Goal: Task Accomplishment & Management: Complete application form

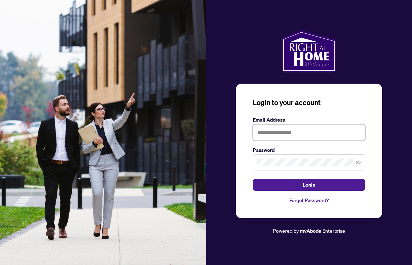
type input "**********"
click at [309, 185] on button "Login" at bounding box center [309, 185] width 113 height 12
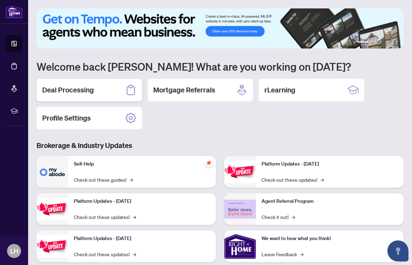
click at [71, 87] on h2 "Deal Processing" at bounding box center [68, 90] width 52 height 10
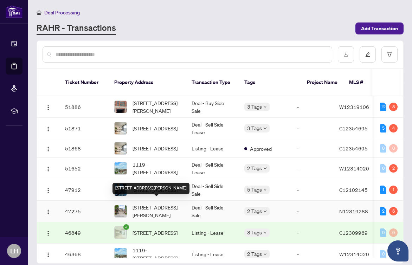
click at [150, 205] on span "[STREET_ADDRESS][PERSON_NAME]" at bounding box center [157, 211] width 48 height 15
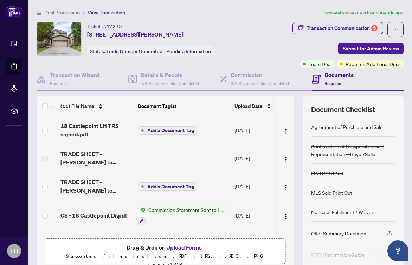
click at [162, 128] on span "Add a Document Tag" at bounding box center [170, 130] width 47 height 5
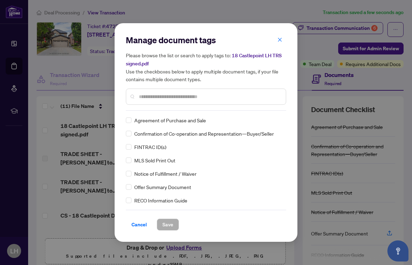
click at [141, 94] on input "text" at bounding box center [209, 97] width 141 height 8
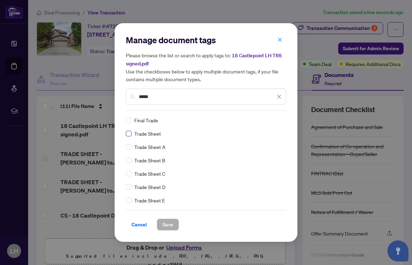
type input "*****"
click at [168, 222] on span "Save" at bounding box center [167, 224] width 11 height 11
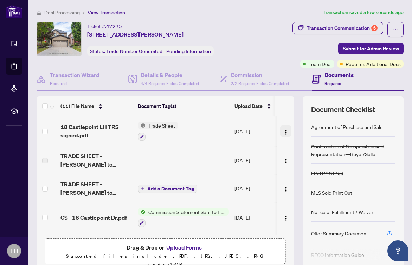
click at [283, 129] on img "button" at bounding box center [286, 132] width 6 height 6
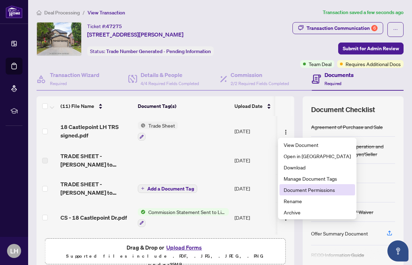
click at [321, 190] on span "Document Permissions" at bounding box center [317, 190] width 67 height 8
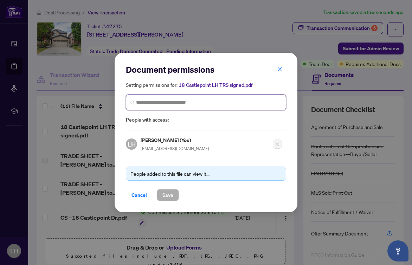
click at [142, 102] on input "search" at bounding box center [209, 102] width 146 height 7
type input "******"
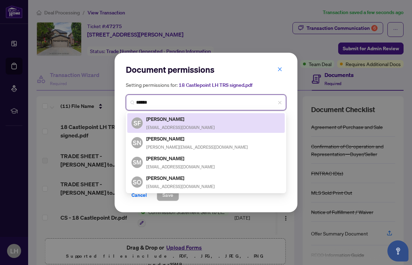
click at [164, 118] on h5 "[PERSON_NAME]" at bounding box center [180, 119] width 69 height 8
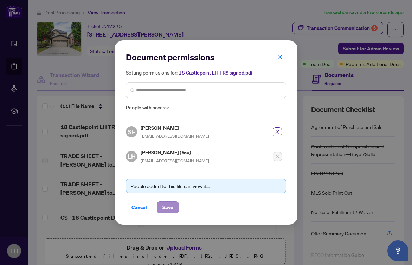
click at [170, 206] on span "Save" at bounding box center [167, 207] width 11 height 11
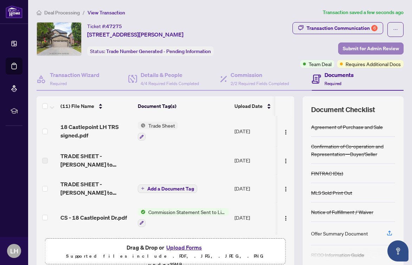
click at [373, 45] on span "Submit for Admin Review" at bounding box center [371, 48] width 56 height 11
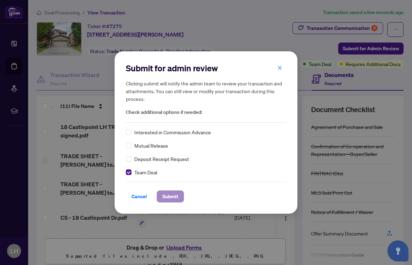
click at [174, 195] on span "Submit" at bounding box center [170, 196] width 16 height 11
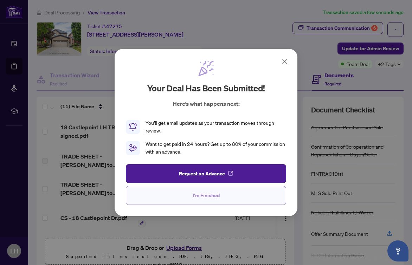
click at [213, 194] on span "I'm Finished" at bounding box center [206, 195] width 27 height 11
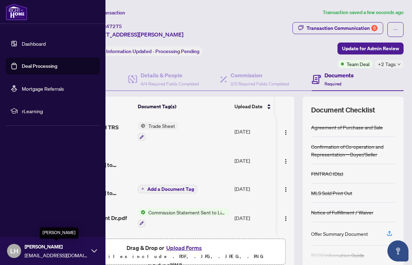
click at [52, 248] on span "[PERSON_NAME]" at bounding box center [56, 247] width 63 height 8
click at [27, 207] on span "Logout" at bounding box center [28, 209] width 16 height 11
